Goal: Entertainment & Leisure: Consume media (video, audio)

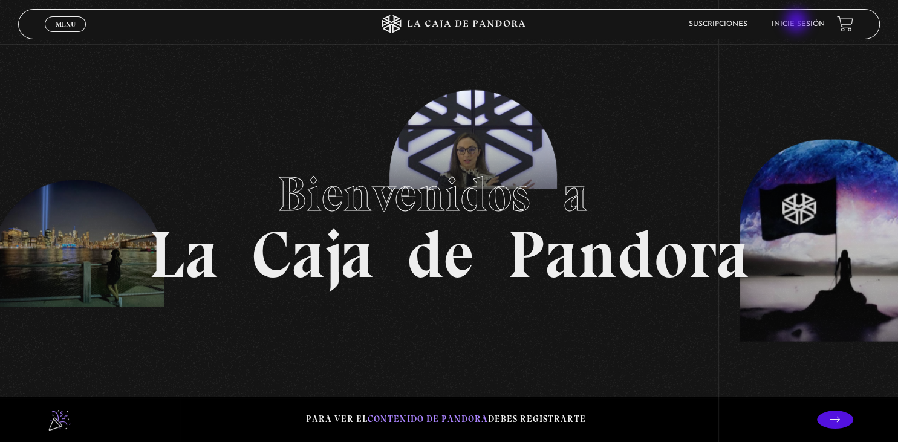
click at [797, 22] on link "Inicie sesión" at bounding box center [797, 24] width 53 height 7
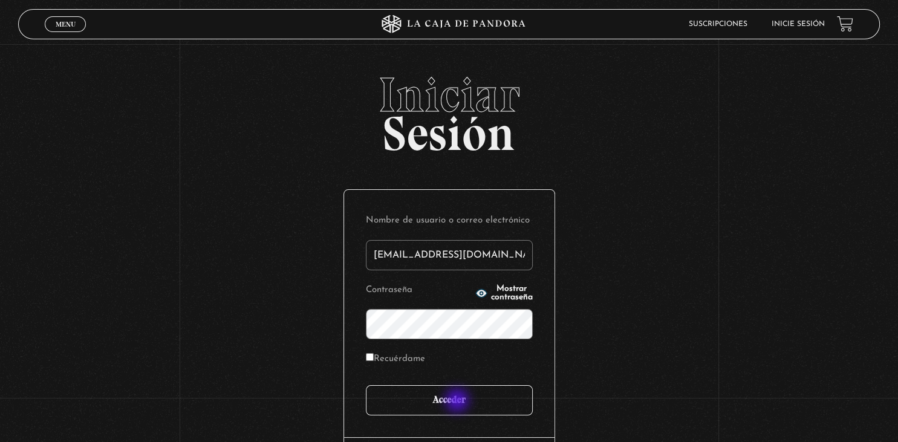
type input "sandyelg@hotmail.com"
click at [458, 401] on input "Acceder" at bounding box center [449, 400] width 167 height 30
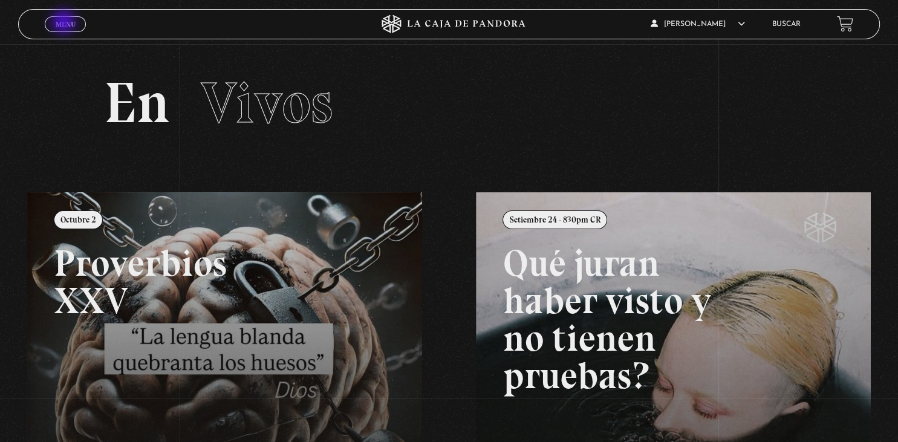
click at [65, 24] on span "Menu" at bounding box center [66, 24] width 20 height 7
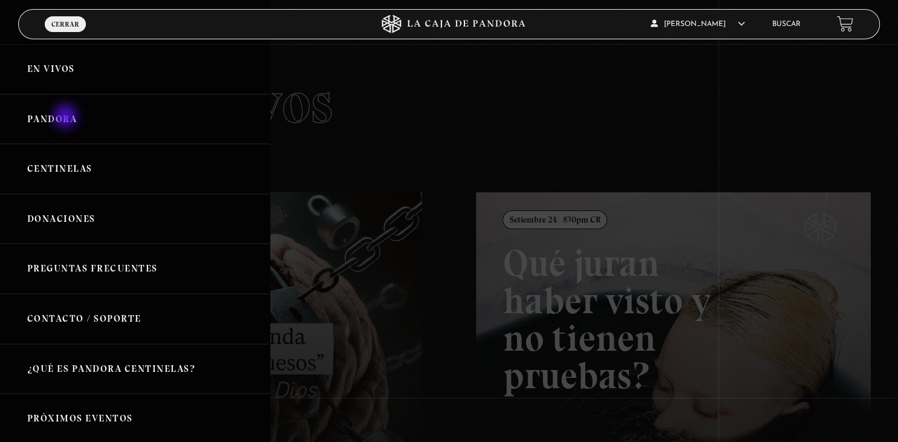
click at [66, 117] on link "Pandora" at bounding box center [135, 119] width 270 height 50
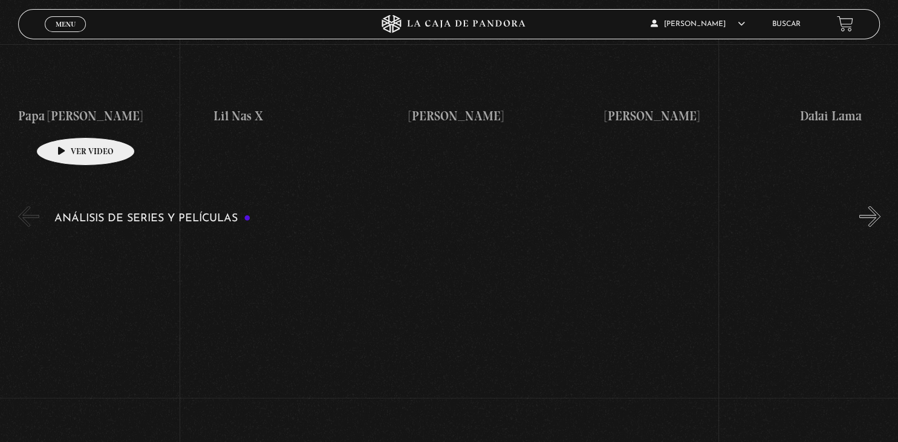
scroll to position [2106, 0]
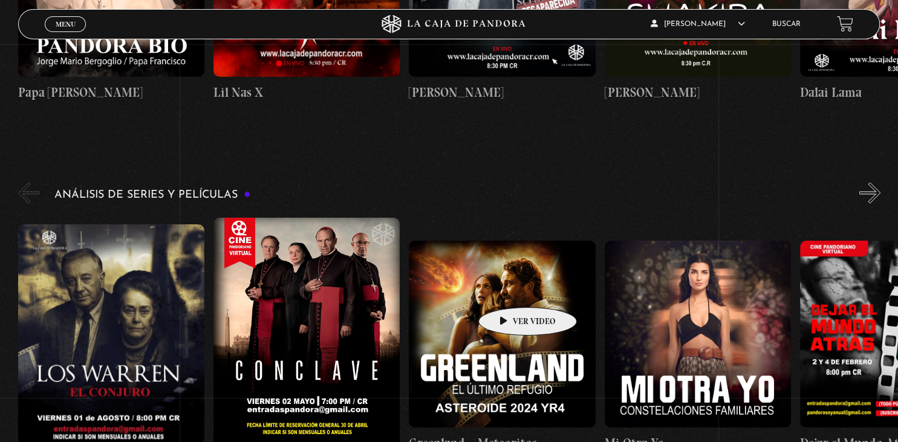
click at [508, 289] on figure at bounding box center [502, 333] width 186 height 186
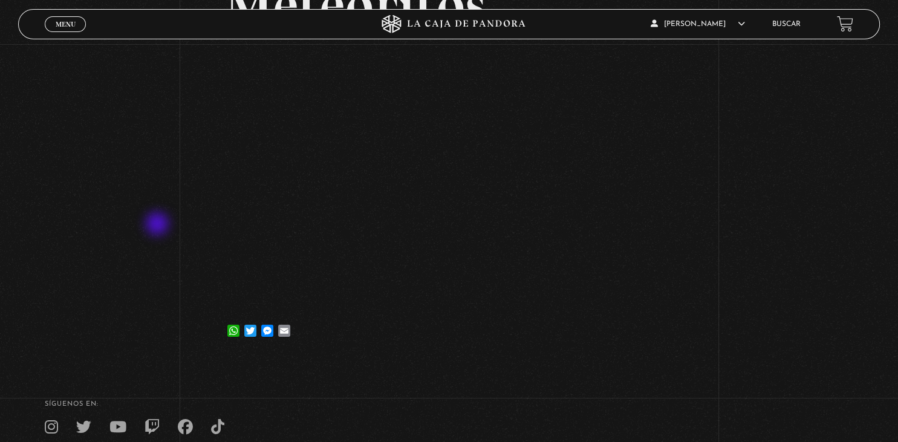
scroll to position [128, 0]
